Goal: Communication & Community: Answer question/provide support

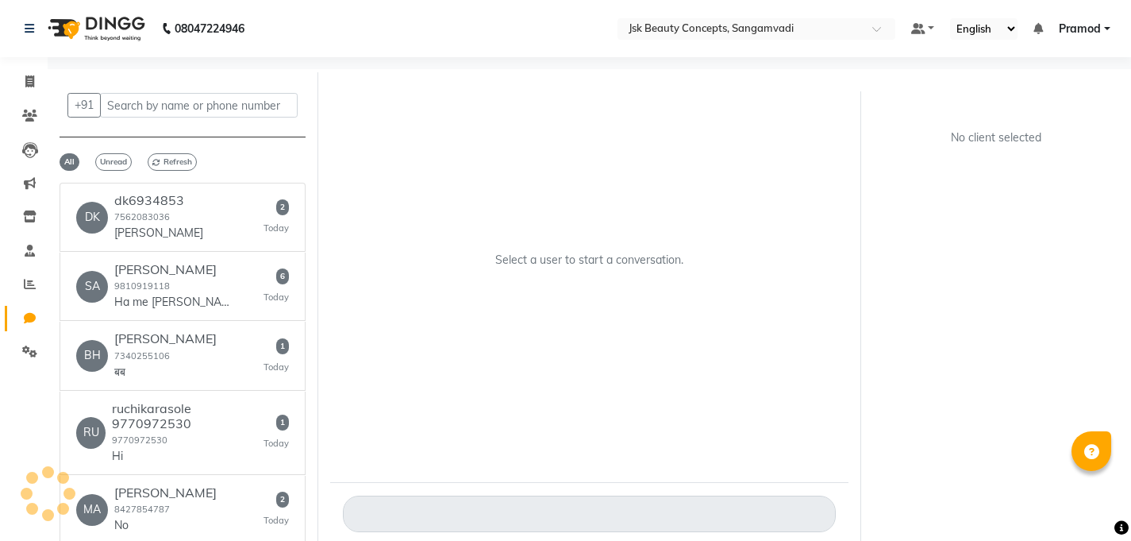
select select "100"
click at [272, 203] on div "2 Today" at bounding box center [276, 217] width 25 height 36
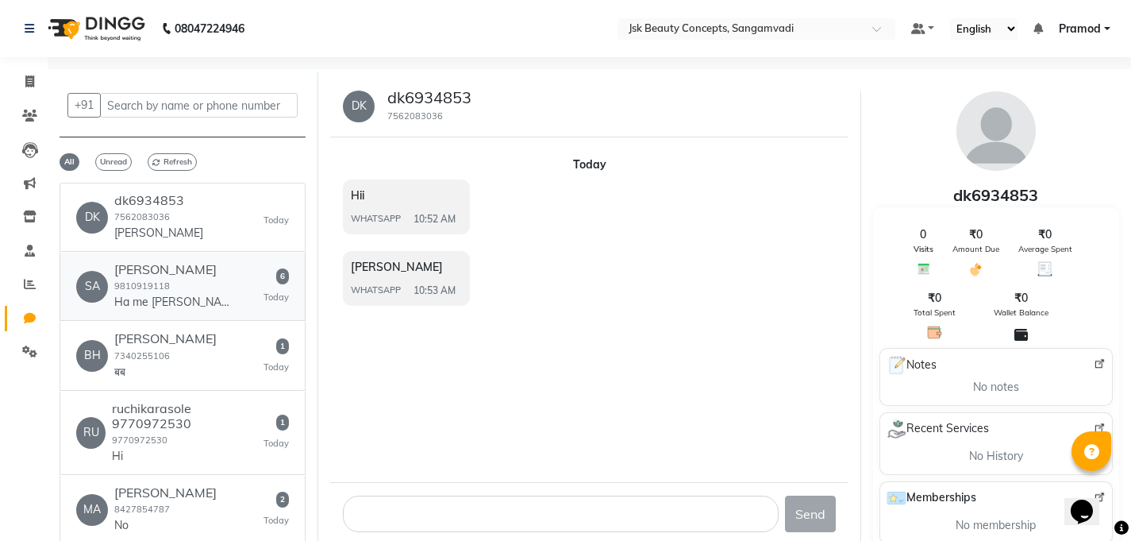
click at [209, 298] on p "Ha me [PERSON_NAME] hu" at bounding box center [173, 302] width 119 height 17
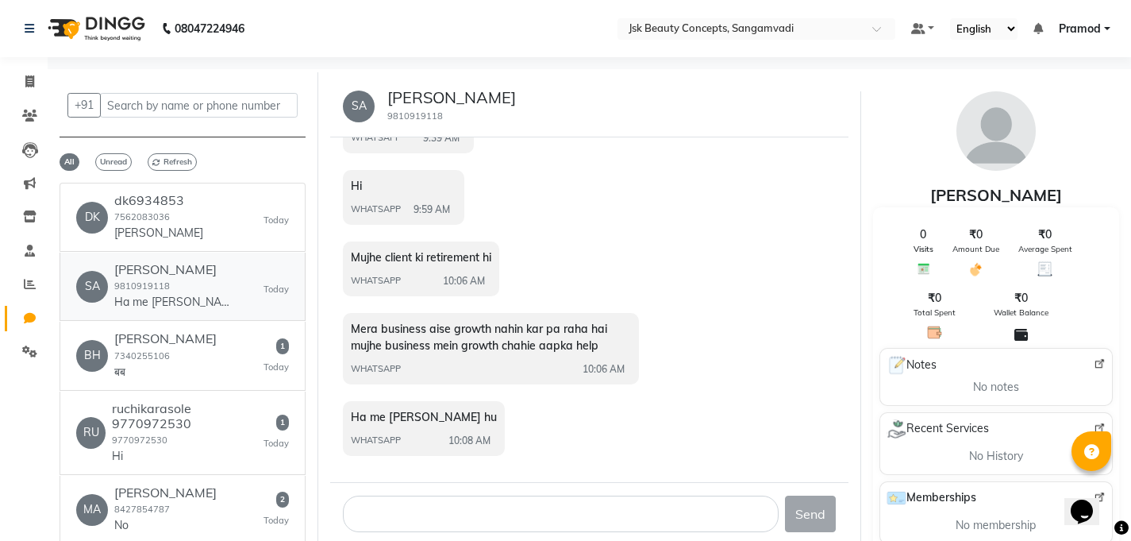
scroll to position [156, 0]
click at [241, 343] on div "BH Bhura 7340255106 बब 1 Today" at bounding box center [182, 355] width 213 height 48
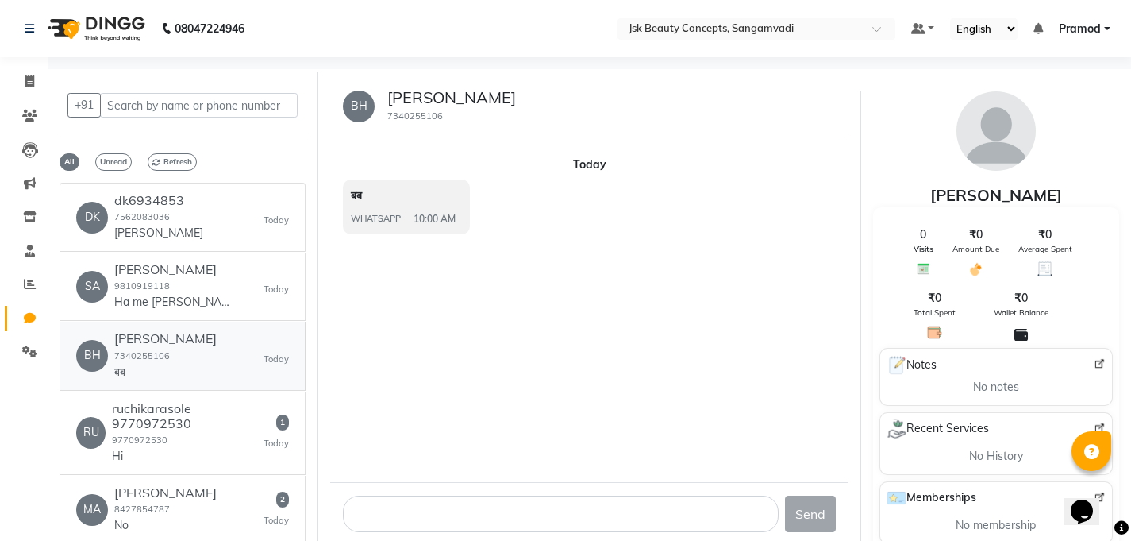
scroll to position [81, 0]
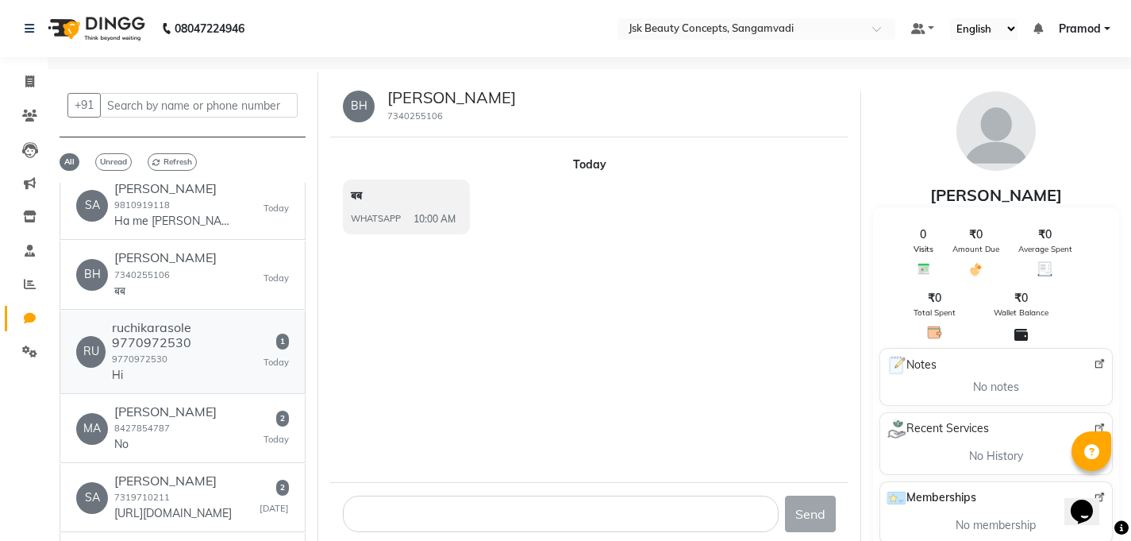
click at [241, 344] on h6 "ruchikarasole 9770972530" at bounding box center [188, 335] width 152 height 30
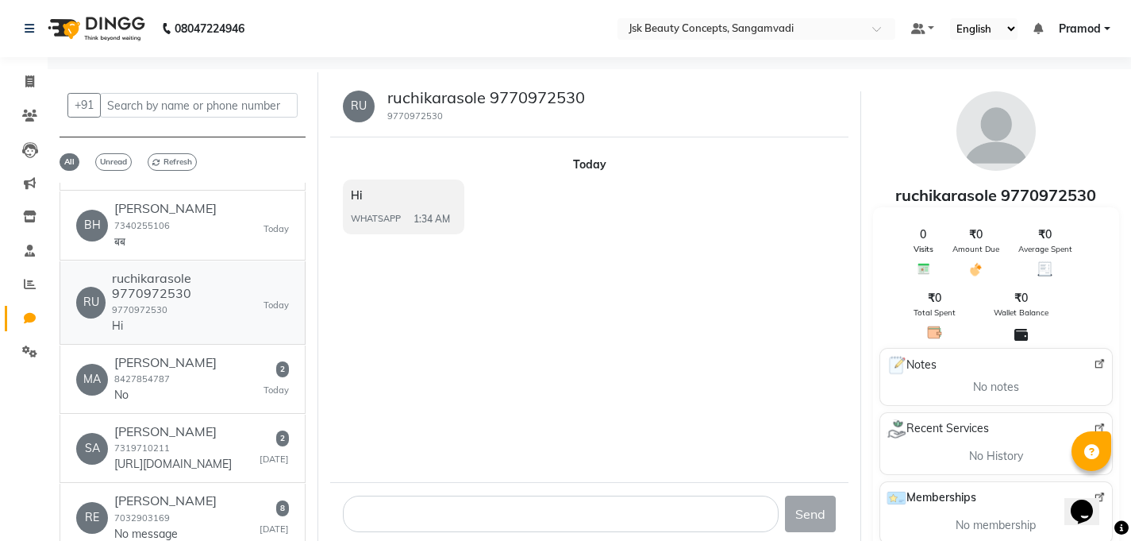
scroll to position [144, 0]
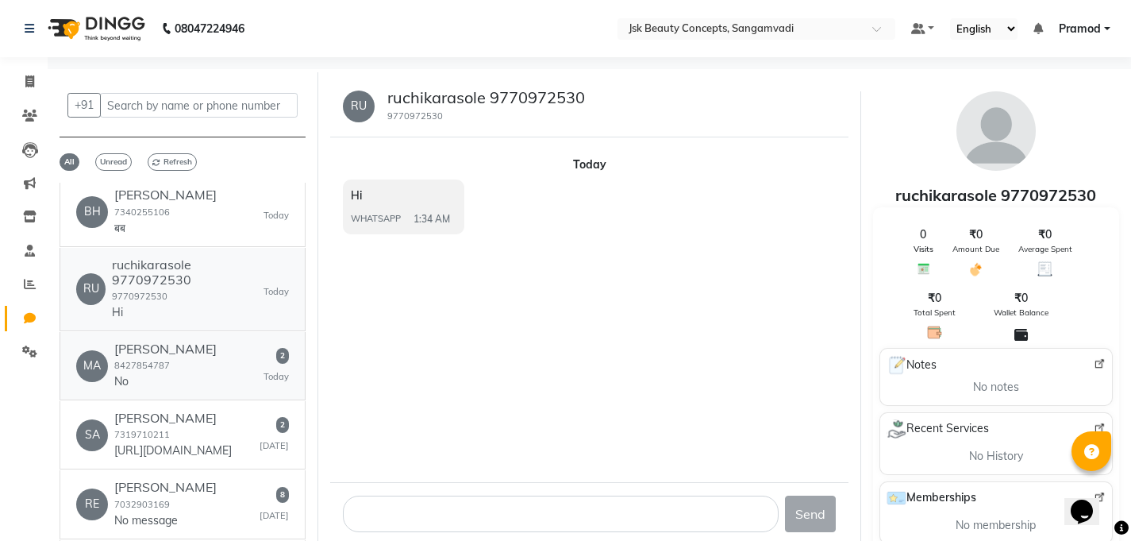
click at [241, 344] on div "MA Madhuri Kumari 8427854787 No 2 Today" at bounding box center [182, 365] width 213 height 48
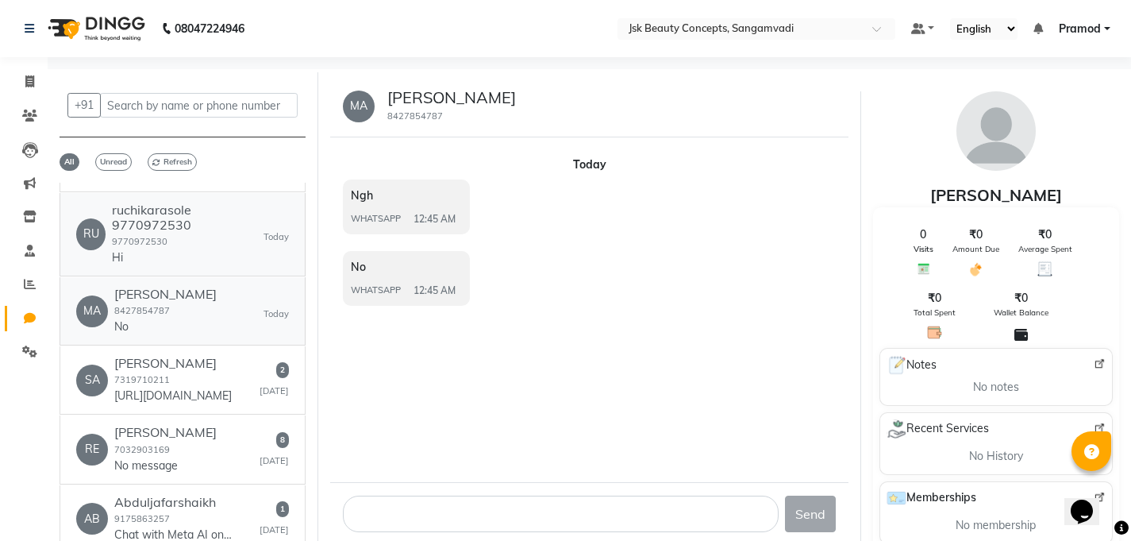
scroll to position [202, 0]
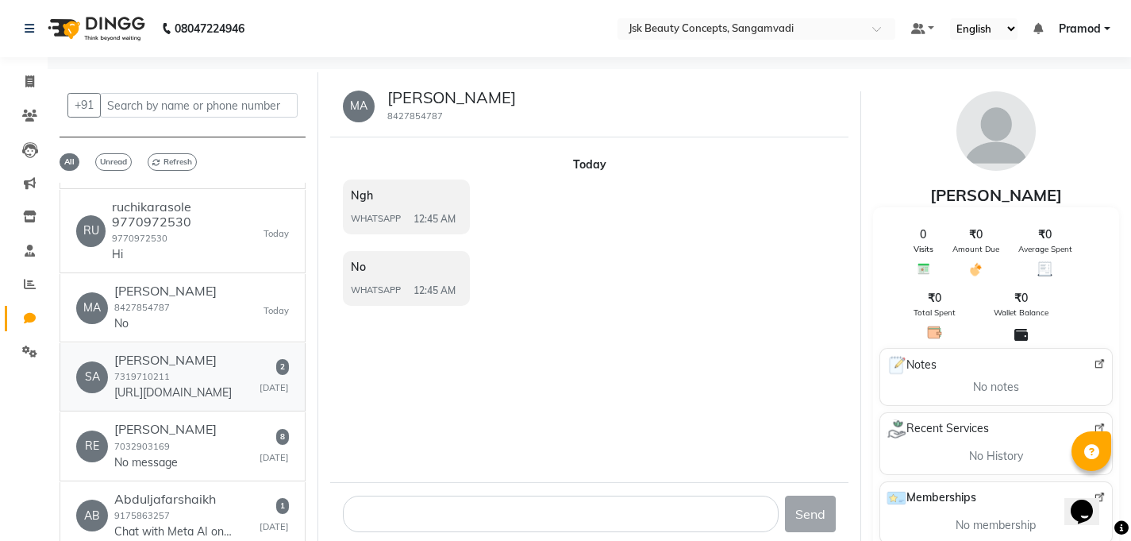
click at [248, 387] on div "SA Sanjay Singh 7319710211 https://link.publicapp.co.in/a6f76k6b5c?utm_medium=a…" at bounding box center [182, 377] width 213 height 48
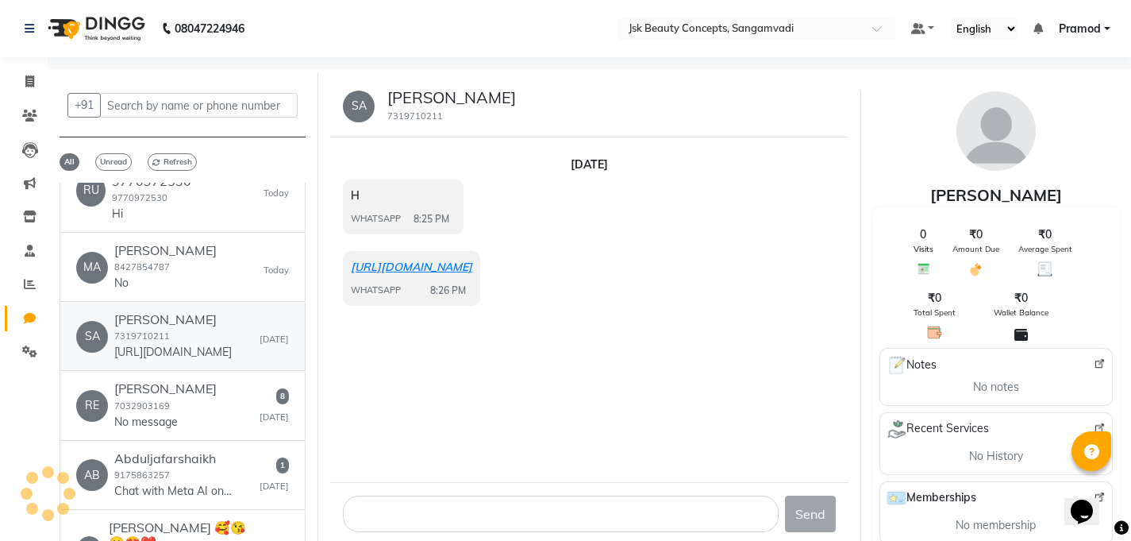
scroll to position [246, 0]
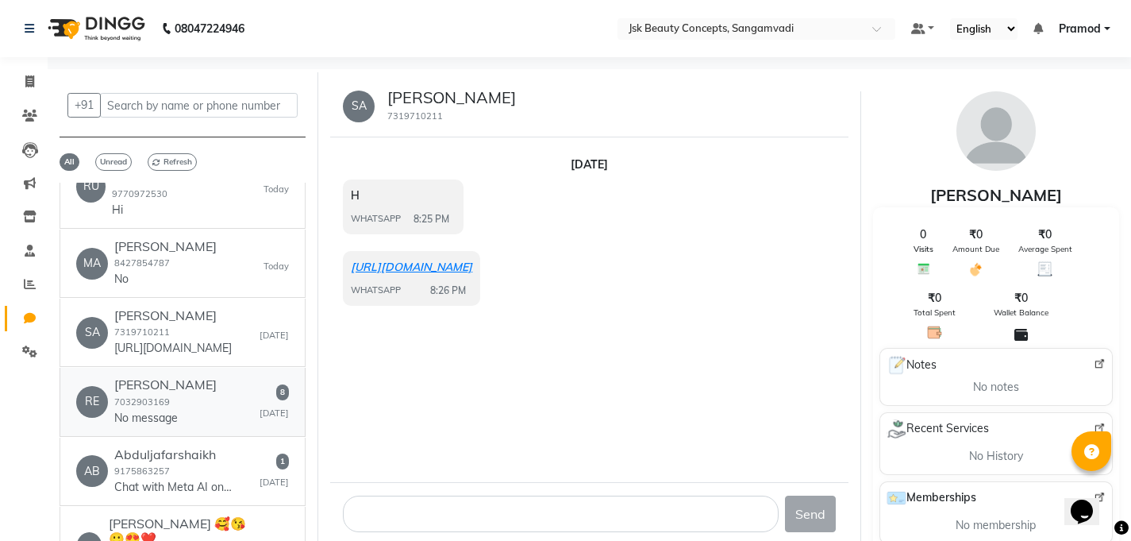
click at [248, 387] on div "RE Renjith R Krishna 7032903169 No message 8 Yesterday" at bounding box center [182, 401] width 213 height 48
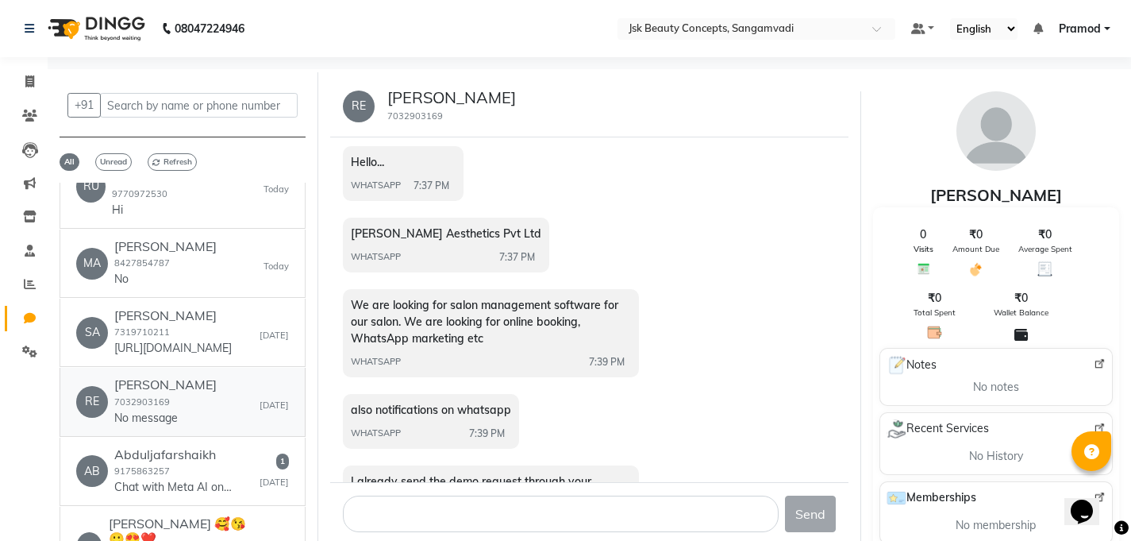
scroll to position [43, 0]
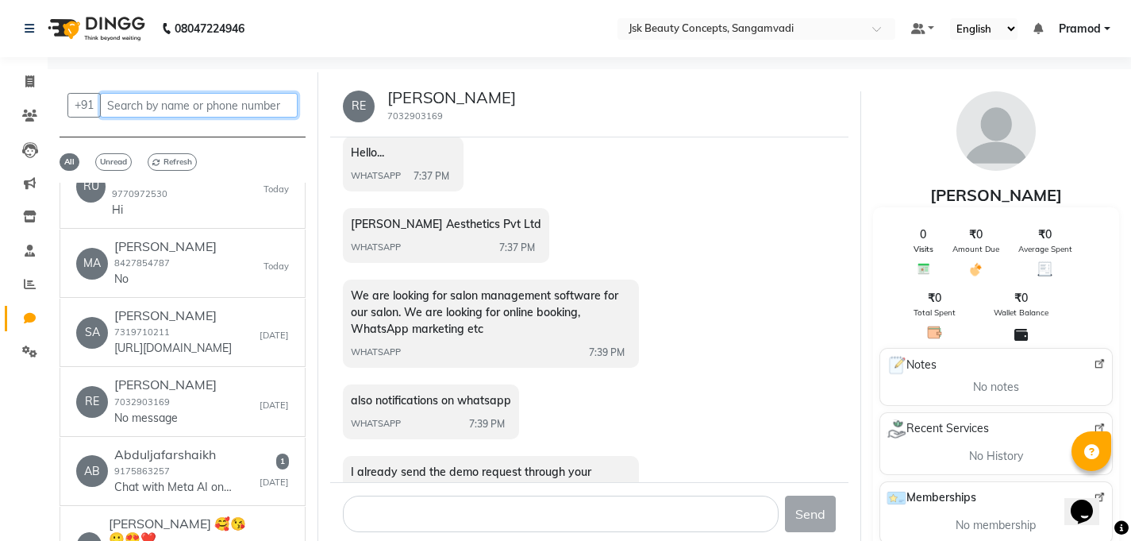
click at [191, 107] on input "text" at bounding box center [199, 105] width 198 height 25
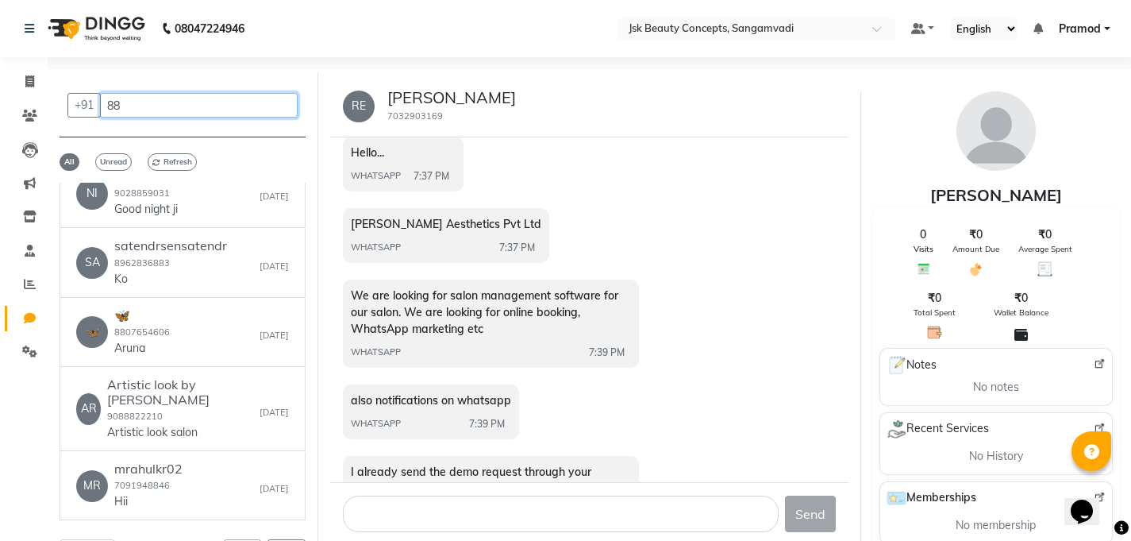
scroll to position [0, 0]
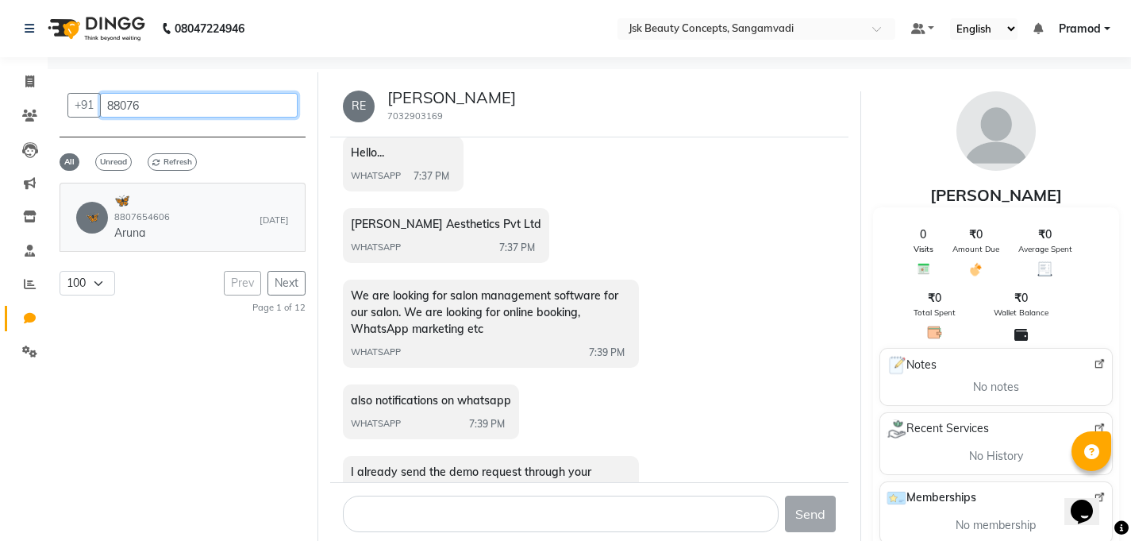
type input "88076"
click at [203, 217] on div "🦋 🦋 8807654606 Aruna Sep 01" at bounding box center [182, 217] width 213 height 48
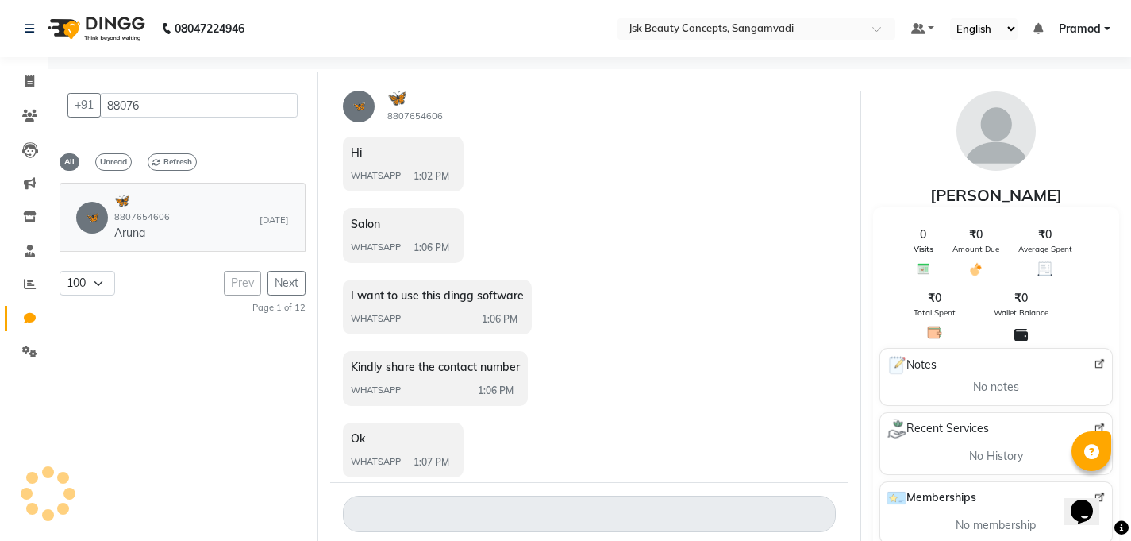
scroll to position [185, 0]
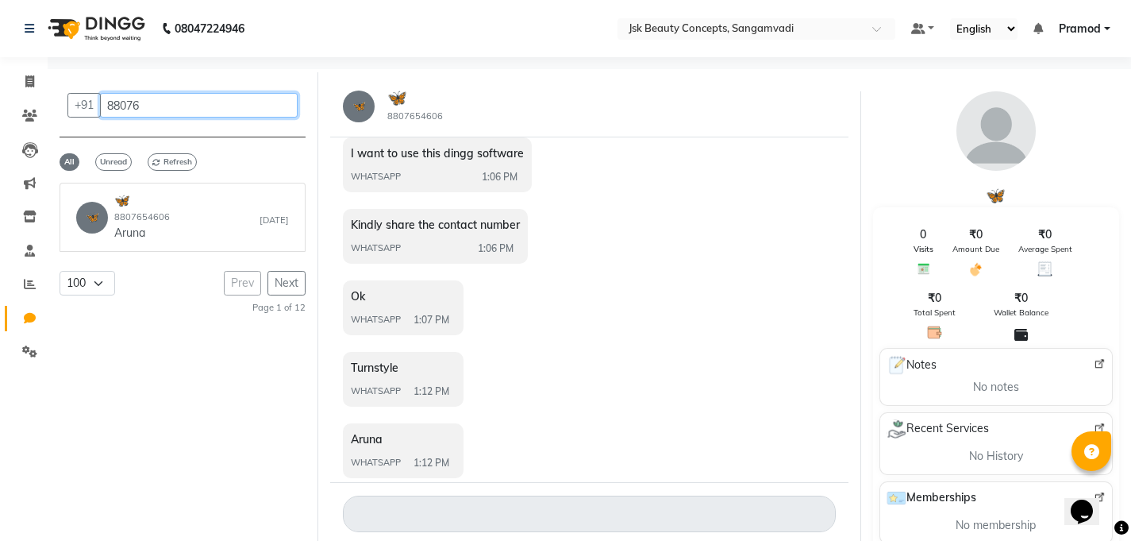
click at [198, 98] on input "88076" at bounding box center [199, 105] width 198 height 25
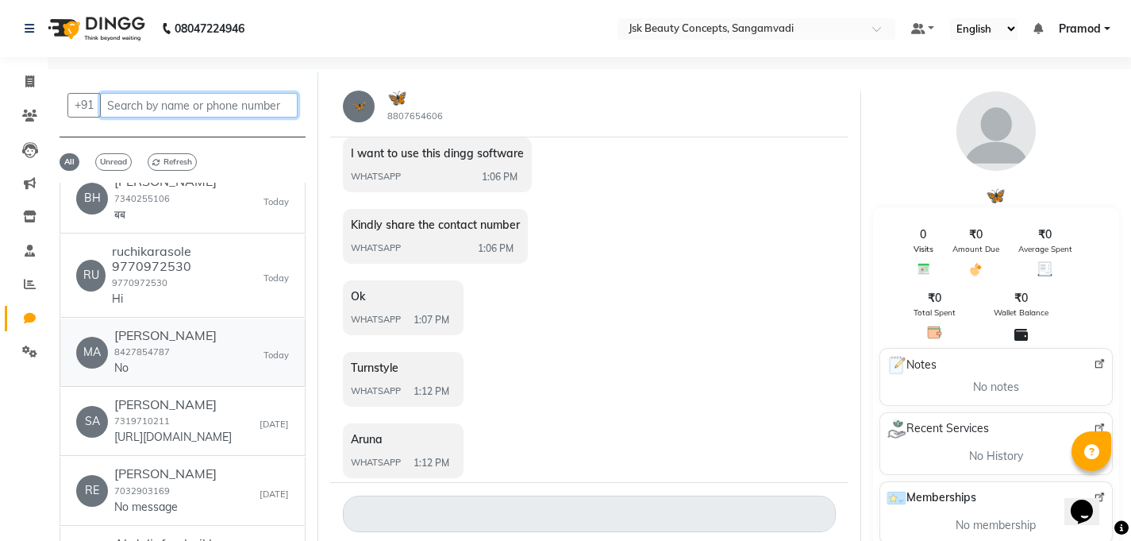
scroll to position [343, 0]
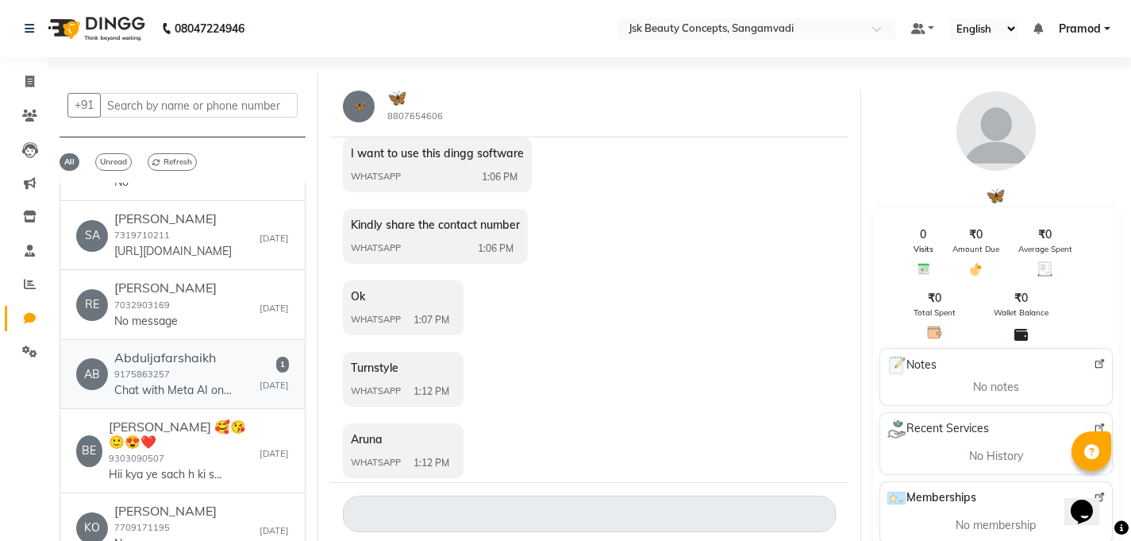
click at [185, 389] on p "Chat with Meta AI on WhatsApp: [URL][DOMAIN_NAME][PHONE_NUMBER]" at bounding box center [173, 390] width 119 height 17
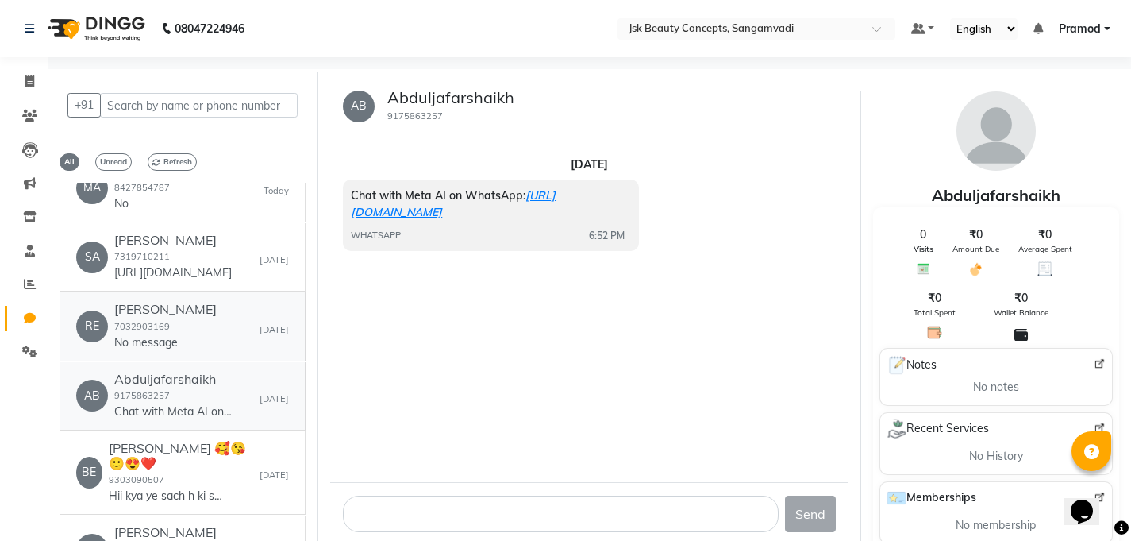
scroll to position [0, 0]
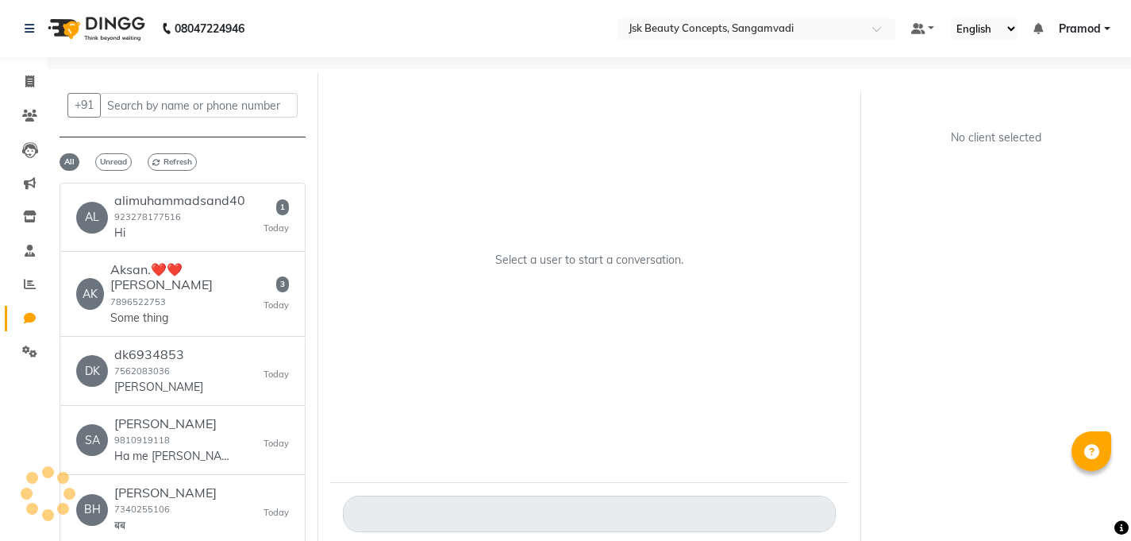
select select "100"
click at [208, 347] on div "DK dk6934853 7562083036 [PERSON_NAME] [DATE]" at bounding box center [182, 371] width 213 height 48
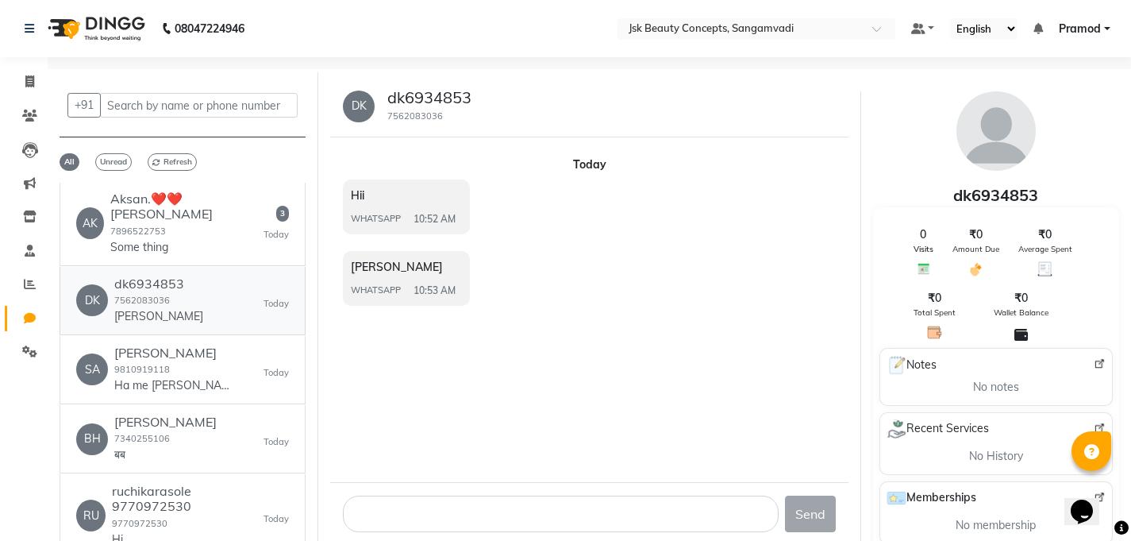
scroll to position [77, 0]
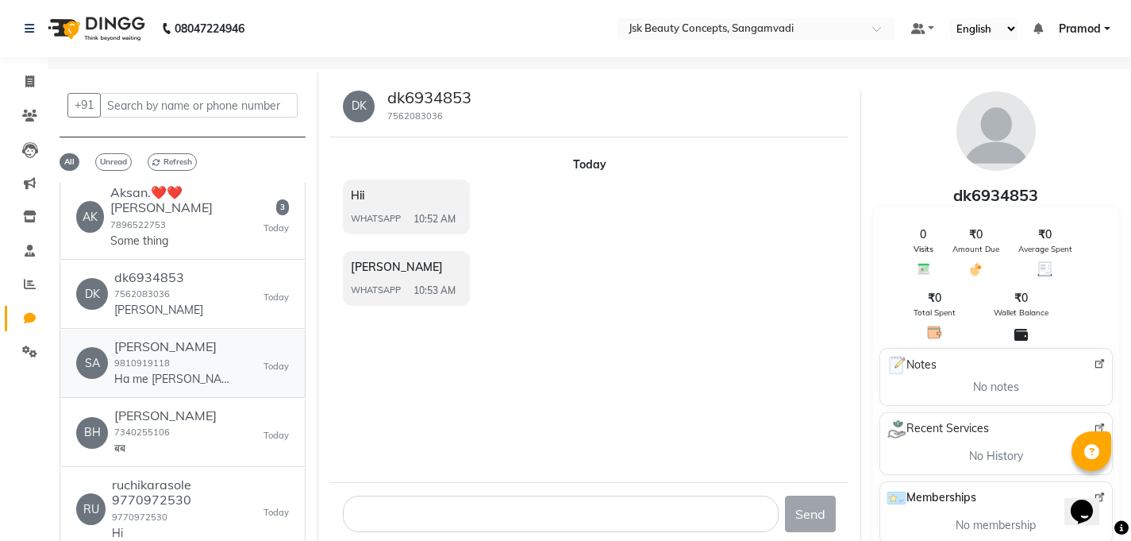
click at [207, 347] on div "[PERSON_NAME] K 9810919118 Ha me [PERSON_NAME] hu" at bounding box center [173, 363] width 119 height 48
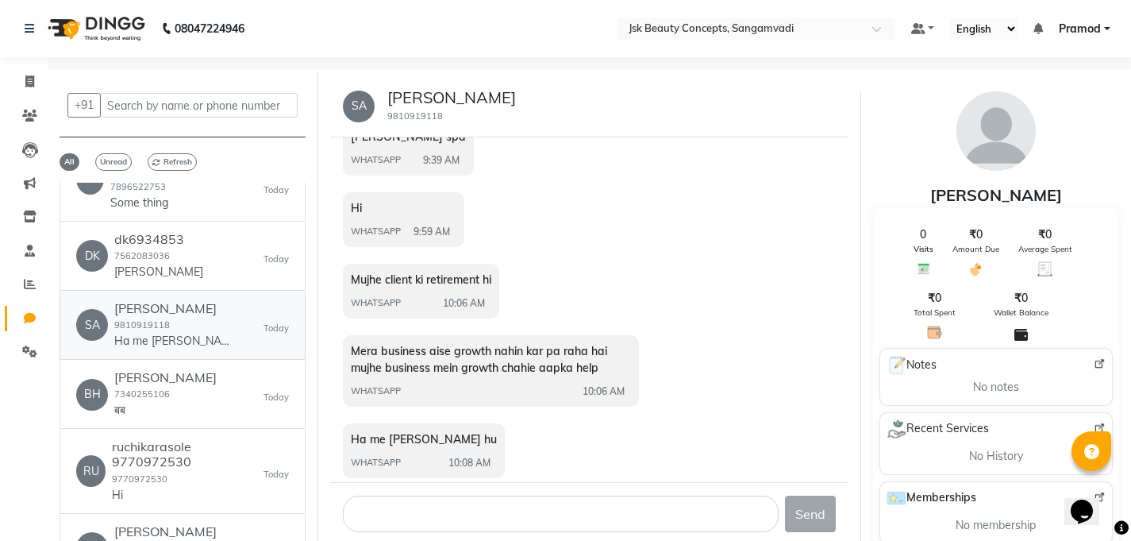
scroll to position [118, 0]
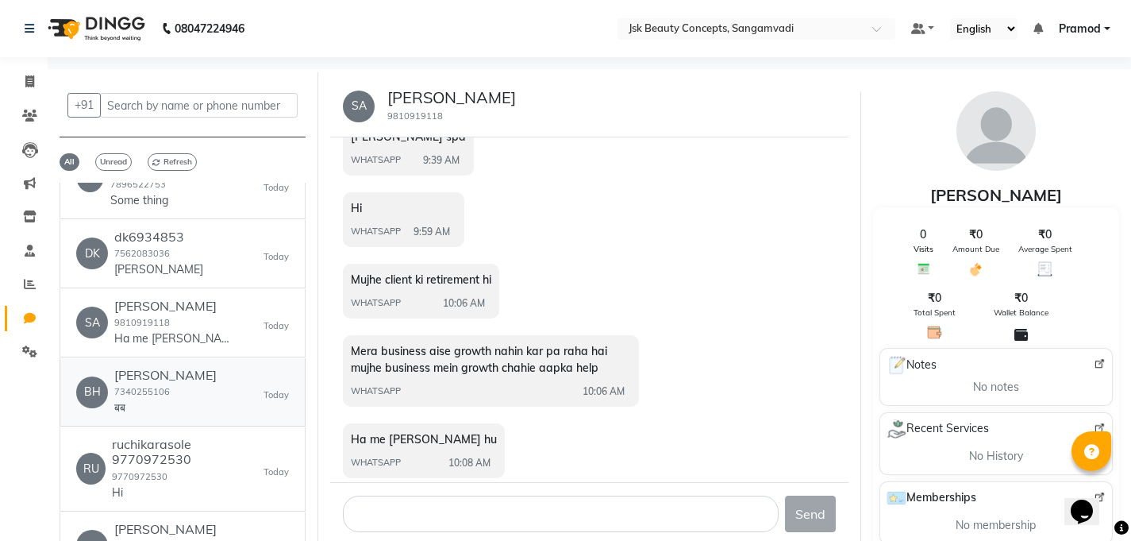
click at [155, 399] on p "बब" at bounding box center [165, 407] width 102 height 17
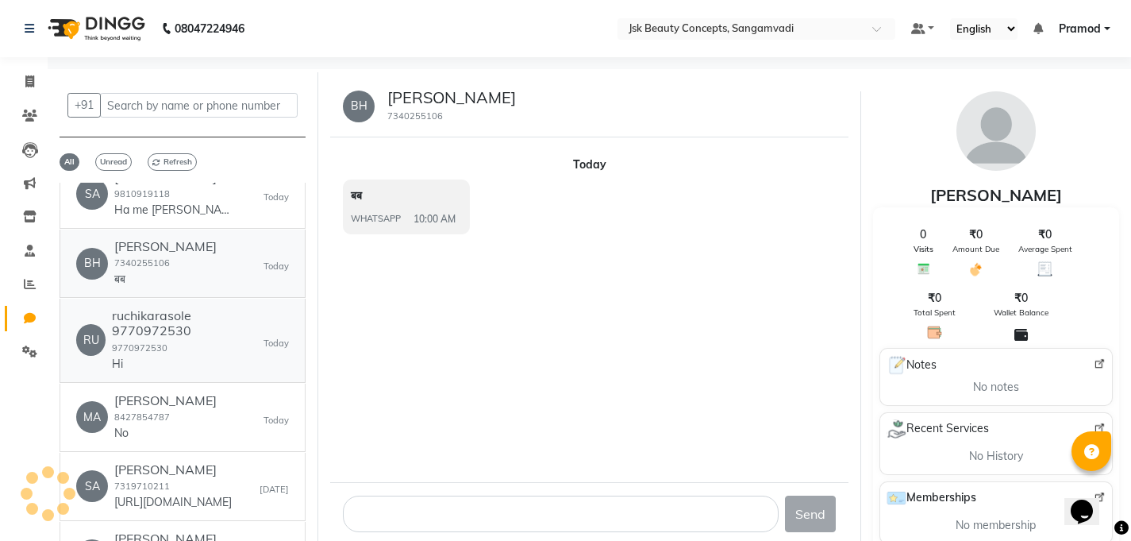
scroll to position [280, 0]
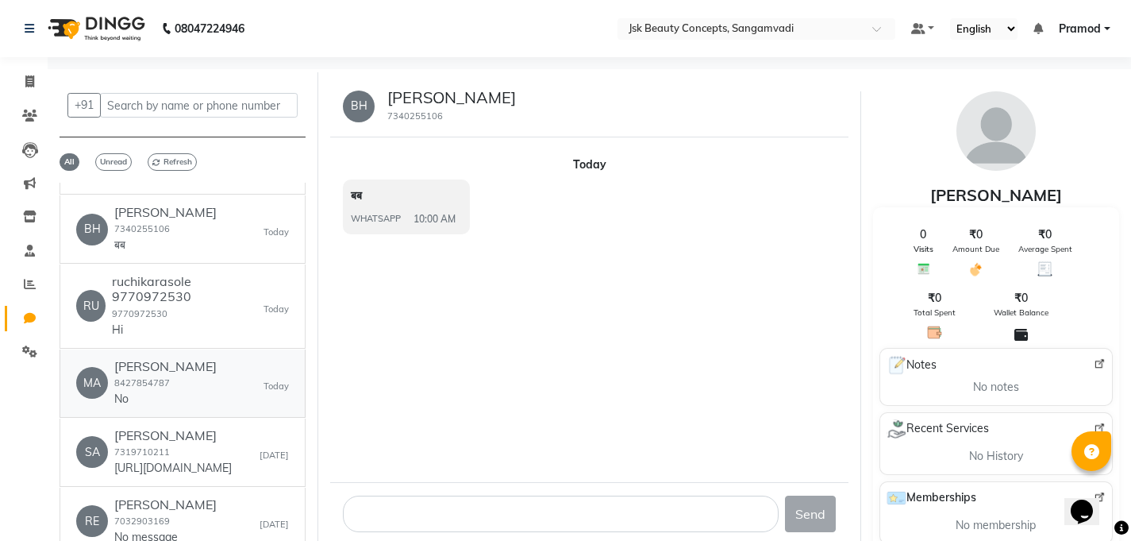
click at [180, 362] on div "[PERSON_NAME] 8427854787 No" at bounding box center [165, 383] width 102 height 48
click at [181, 430] on div "[PERSON_NAME] 7319710211 [URL][DOMAIN_NAME]" at bounding box center [173, 452] width 118 height 48
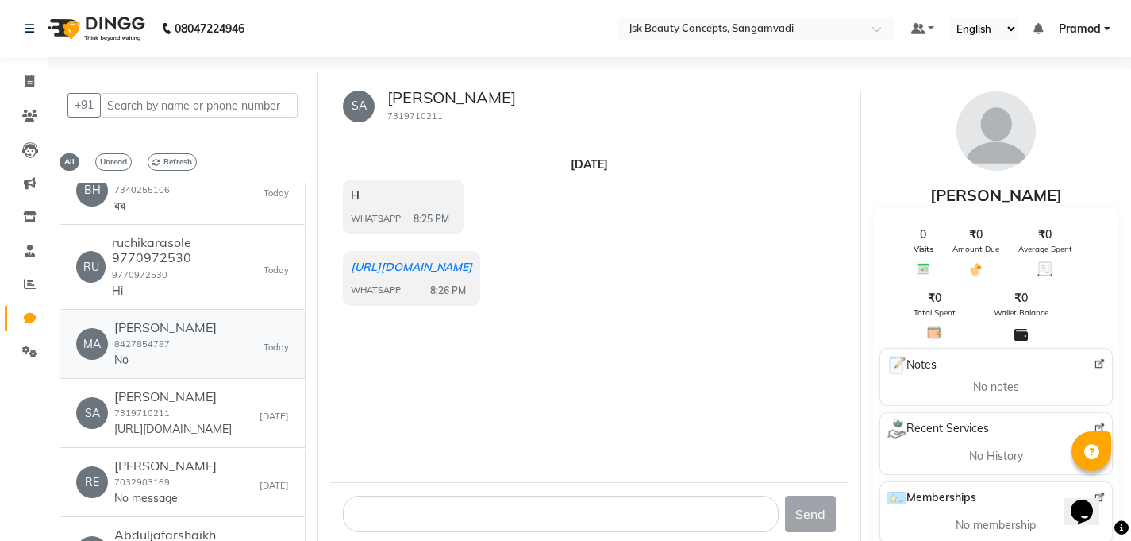
click at [187, 320] on div "[PERSON_NAME] 8427854787 No" at bounding box center [165, 344] width 102 height 48
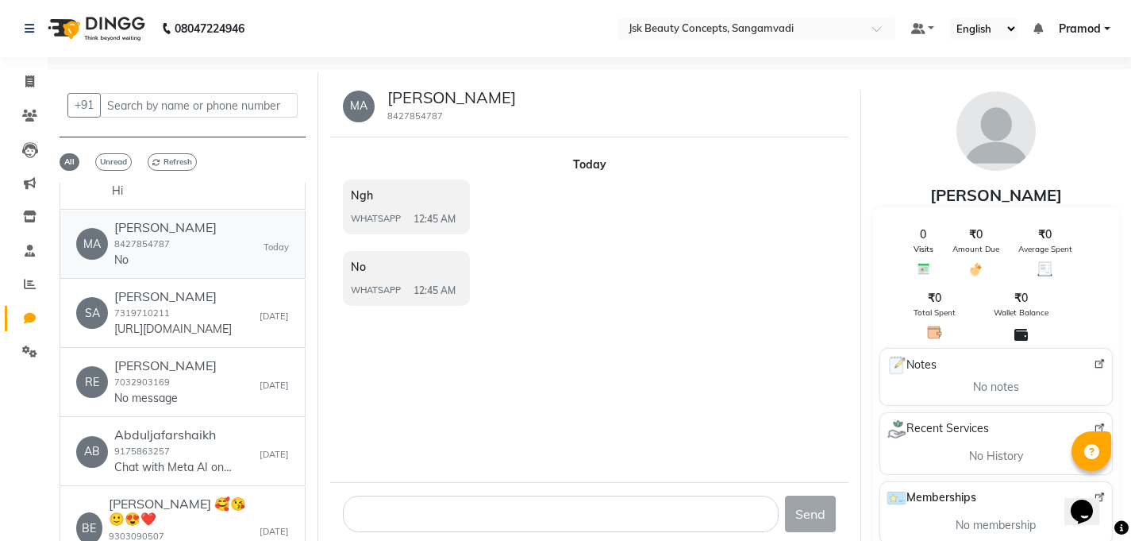
scroll to position [421, 0]
click at [189, 357] on h6 "[PERSON_NAME]" at bounding box center [165, 364] width 102 height 15
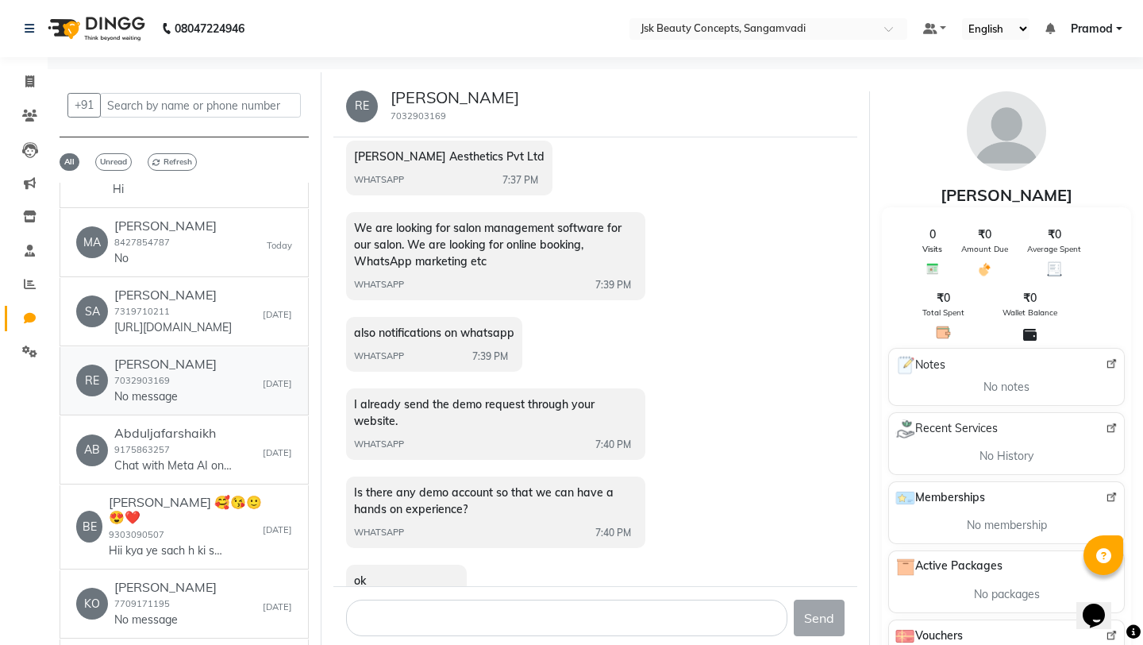
scroll to position [114, 0]
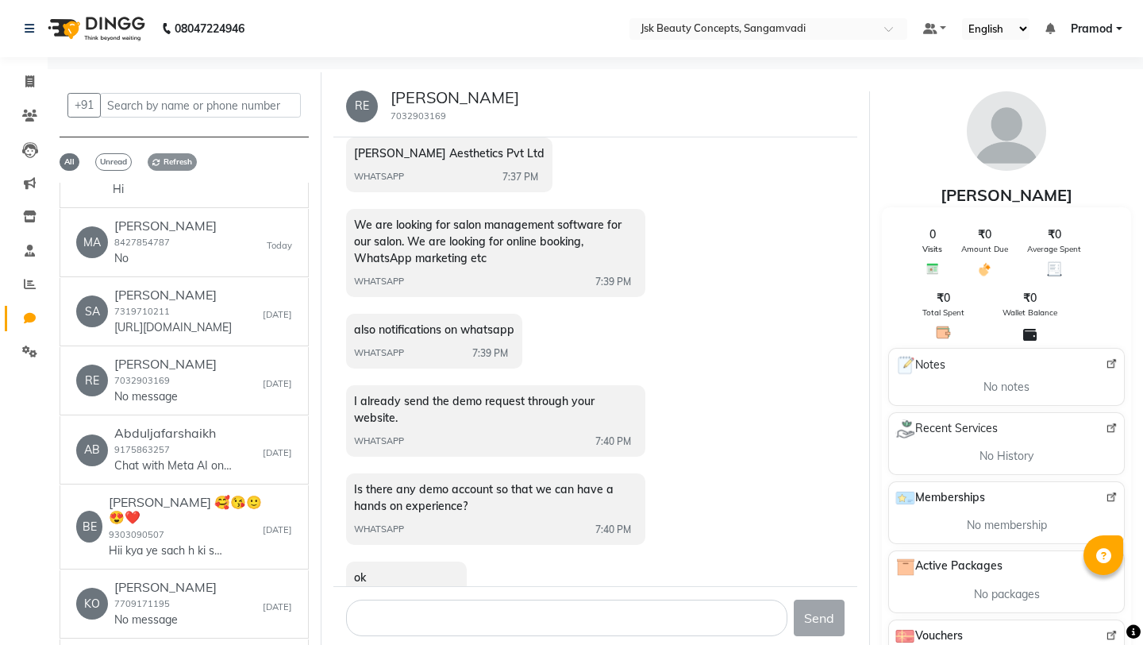
click at [170, 163] on span "Refresh" at bounding box center [172, 161] width 49 height 17
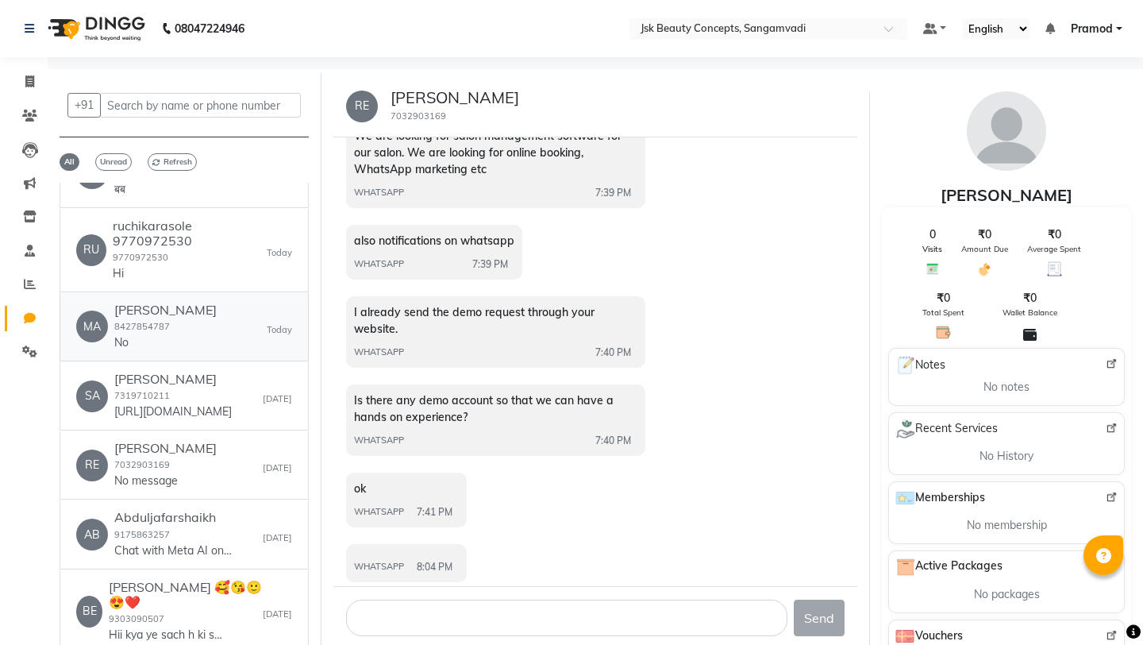
scroll to position [0, 0]
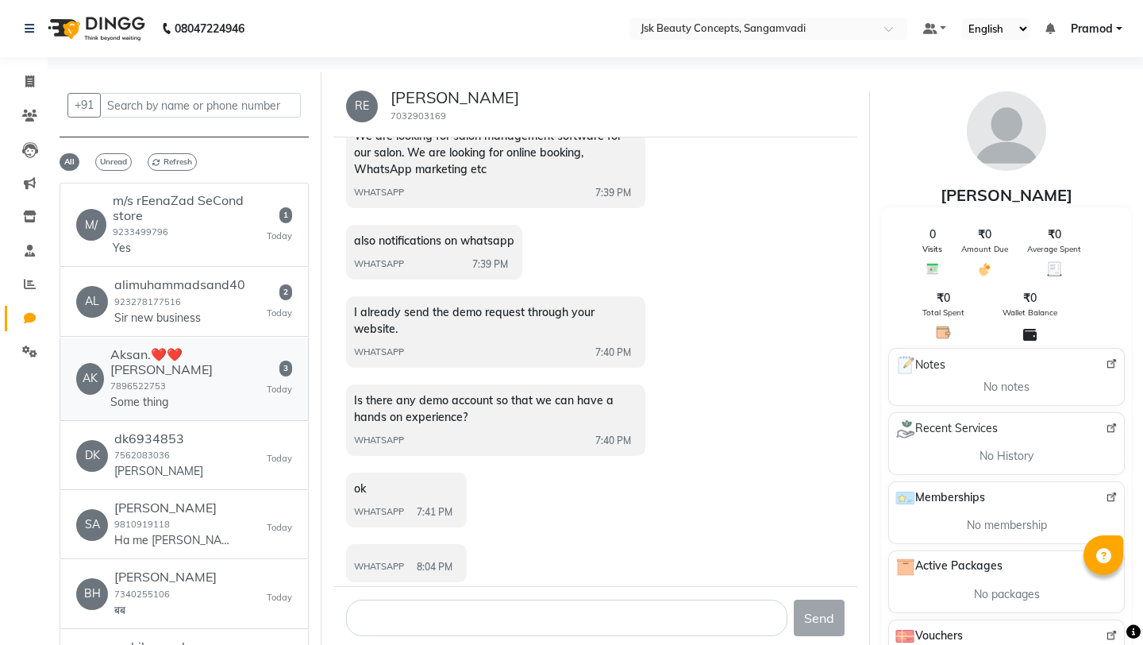
click at [210, 375] on div "Aksan.❤️❤️ [PERSON_NAME] 7896522753 Some thing" at bounding box center [188, 379] width 156 height 64
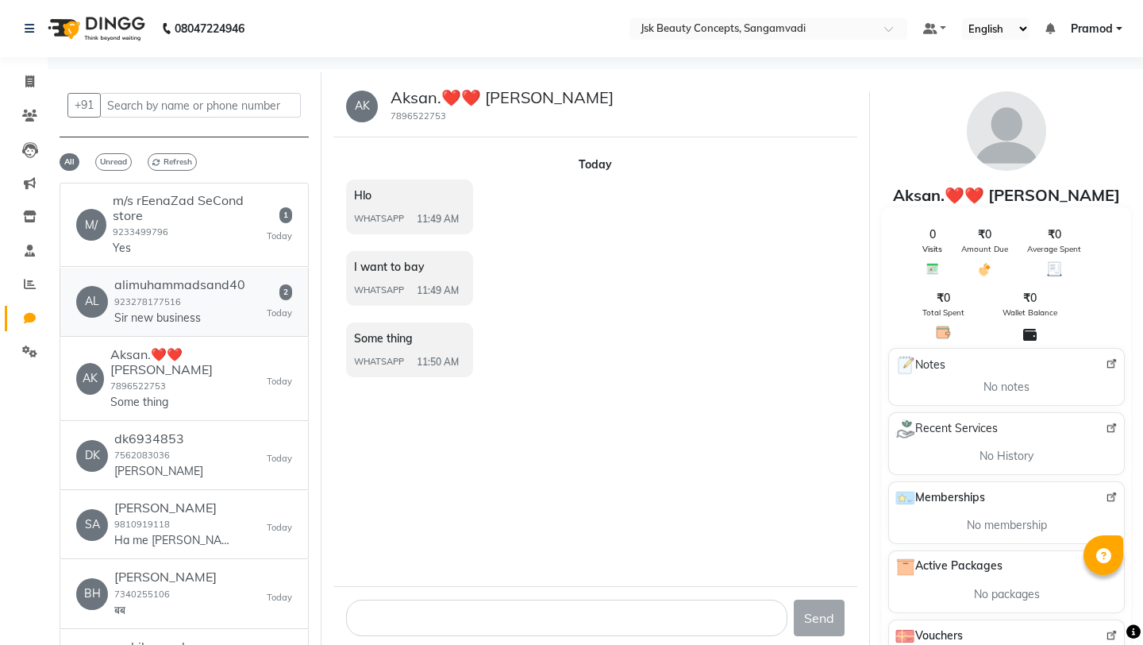
click at [248, 297] on div "AL alimuhammadsand40 923278177516 Sir new business 2 [DATE]" at bounding box center [184, 301] width 216 height 48
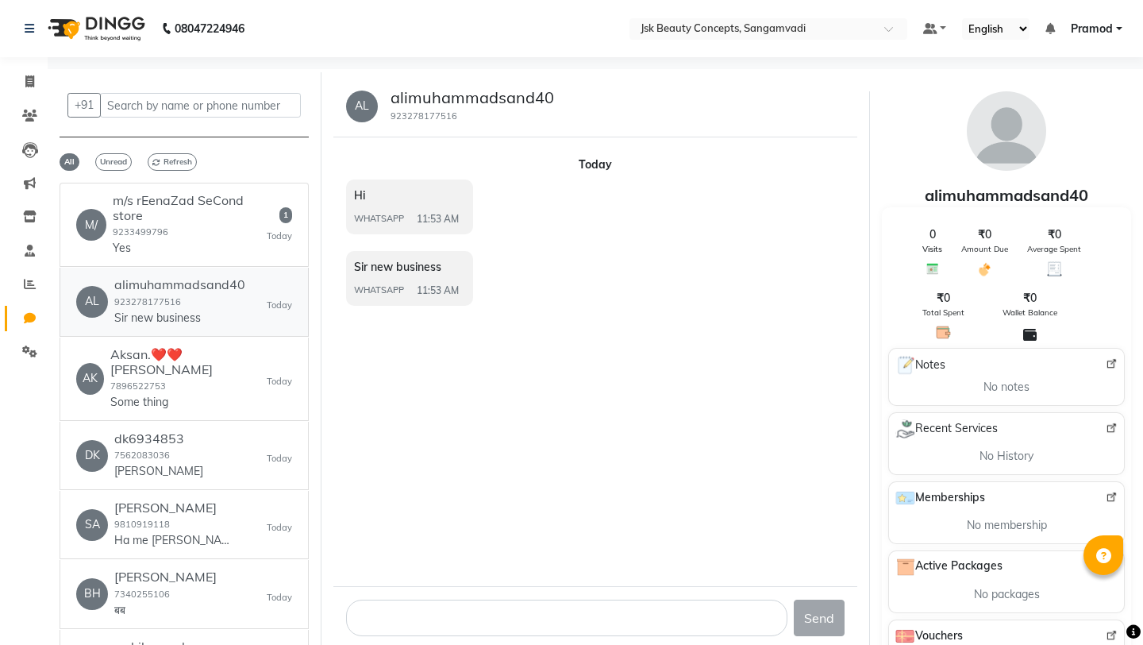
scroll to position [12, 0]
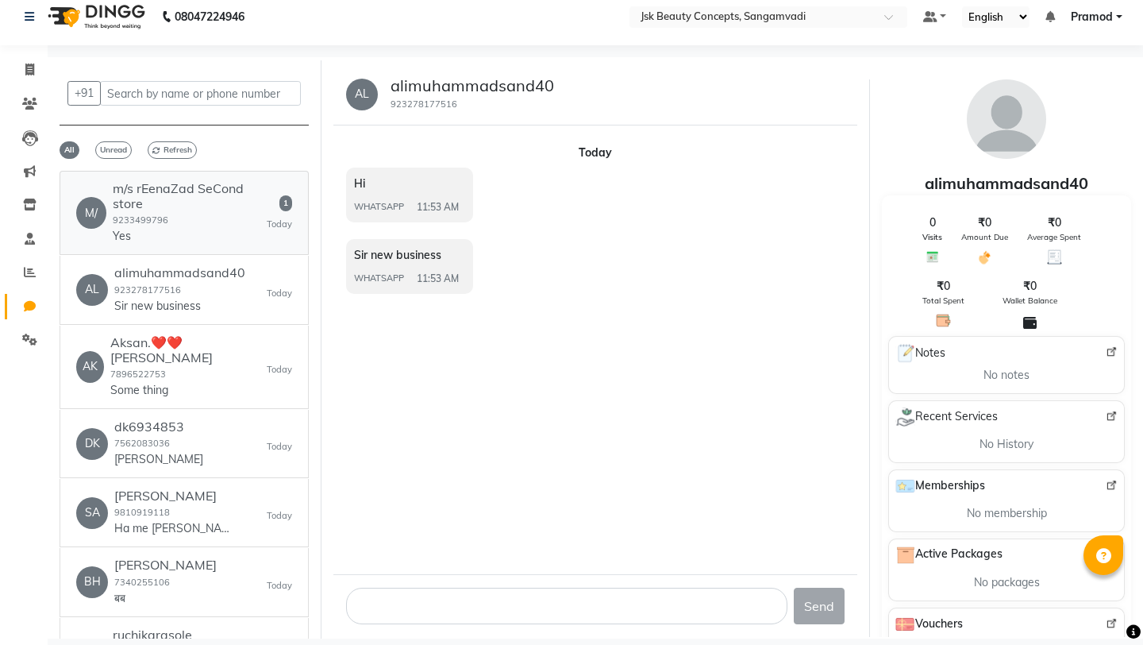
click at [239, 209] on h6 "m/s rEenaZad SeCond store" at bounding box center [190, 196] width 154 height 30
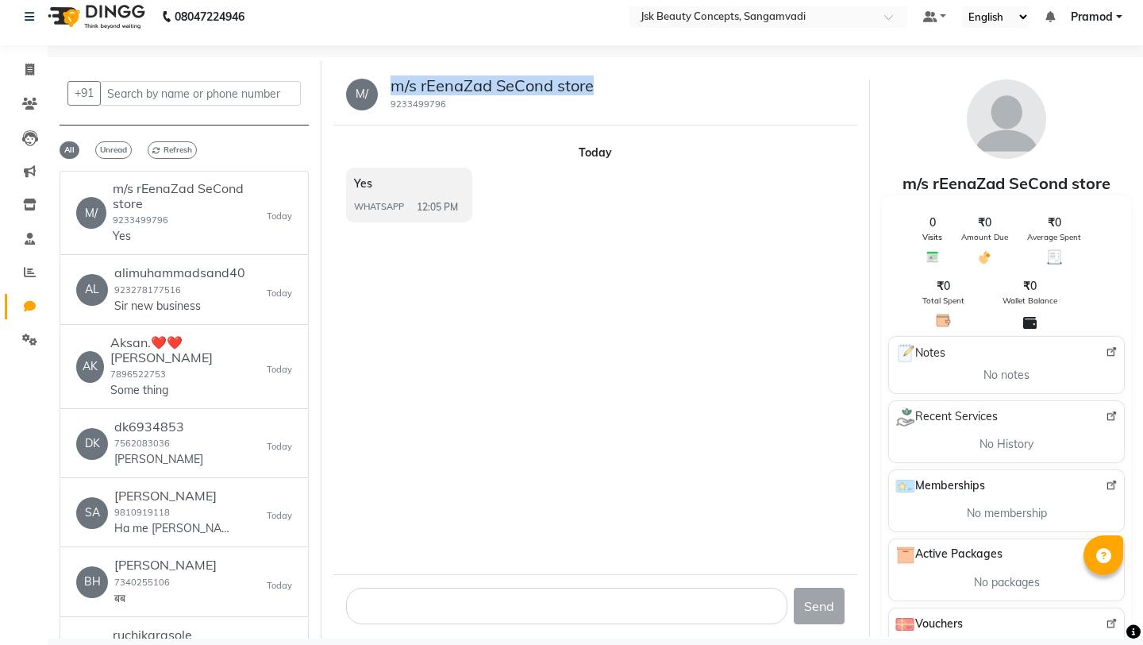
drag, startPoint x: 391, startPoint y: 87, endPoint x: 619, endPoint y: 87, distance: 228.7
click at [619, 87] on div "M/ m/s rEenaZad SeCond store 9233499796" at bounding box center [595, 95] width 524 height 62
copy h5 "m/s rEenaZad SeCond store"
